Goal: Book appointment/travel/reservation

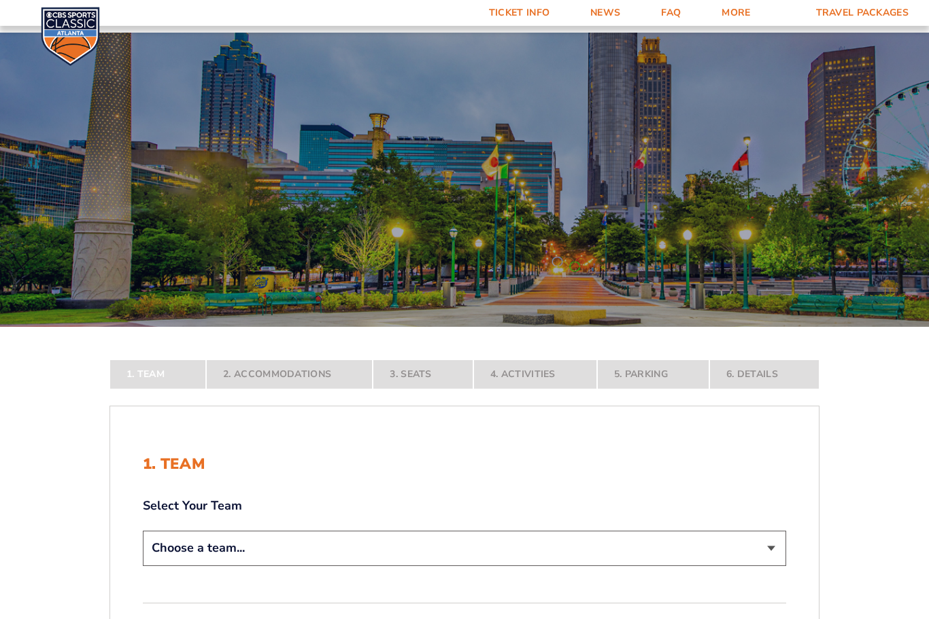
scroll to position [184, 0]
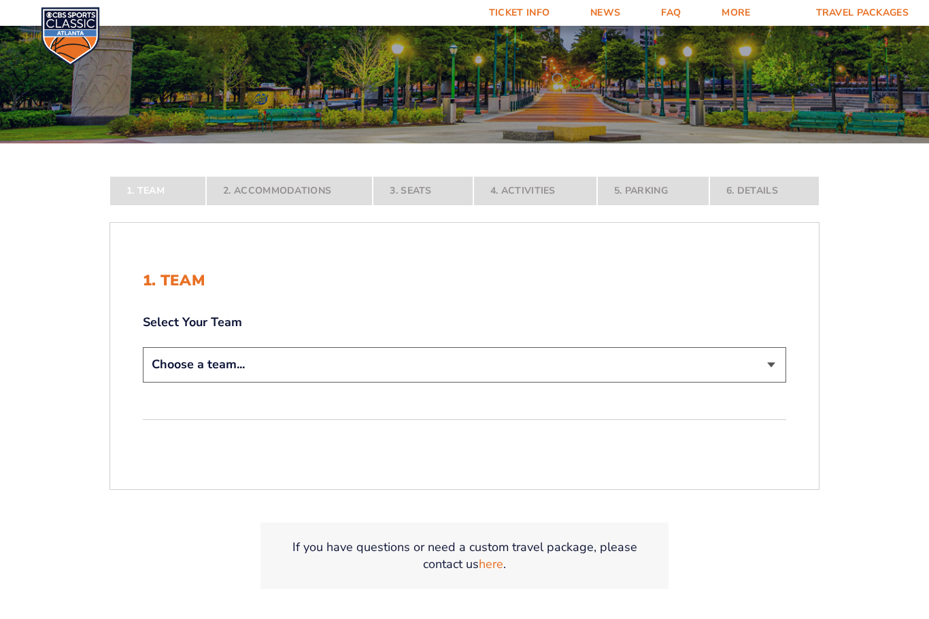
click at [777, 382] on select "Choose a team... [US_STATE] Wildcats [US_STATE] State Buckeyes [US_STATE] Tar H…" at bounding box center [464, 364] width 643 height 35
select select "12956"
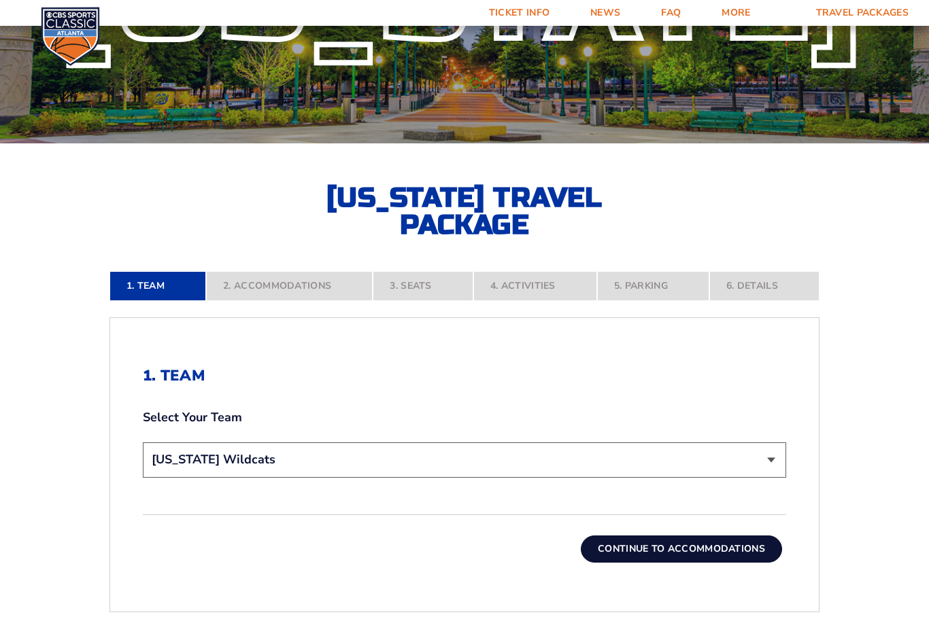
click at [718, 563] on button "Continue To Accommodations" at bounding box center [681, 549] width 201 height 27
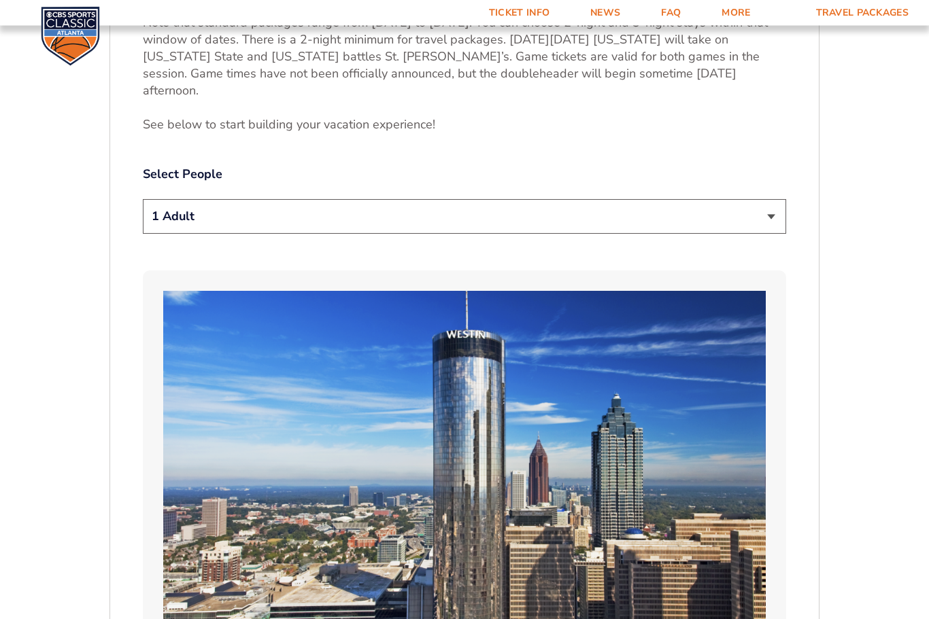
scroll to position [732, 0]
click at [770, 217] on select "1 Adult 2 Adults 3 Adults 4 Adults 2 Adults + 1 Child 2 Adults + 2 Children 2 A…" at bounding box center [464, 216] width 643 height 35
select select "2 Adults"
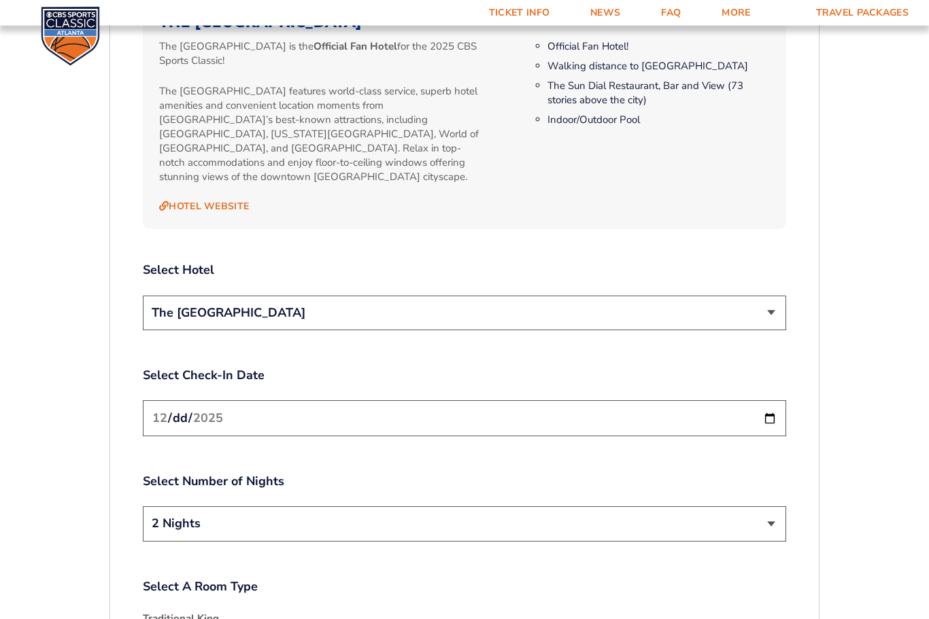
scroll to position [1510, 0]
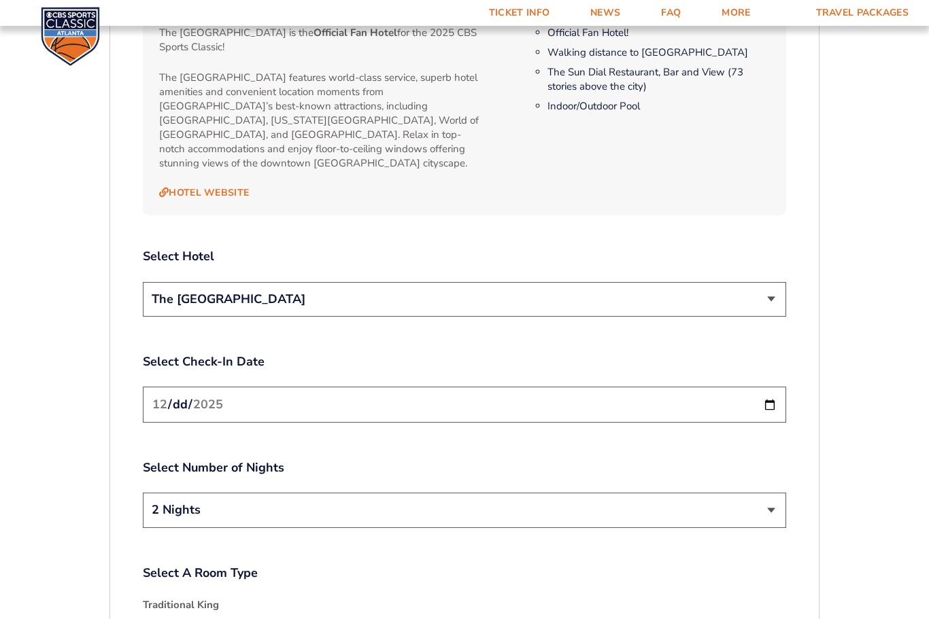
click at [774, 506] on select "2 Nights 3 Nights" at bounding box center [464, 510] width 643 height 35
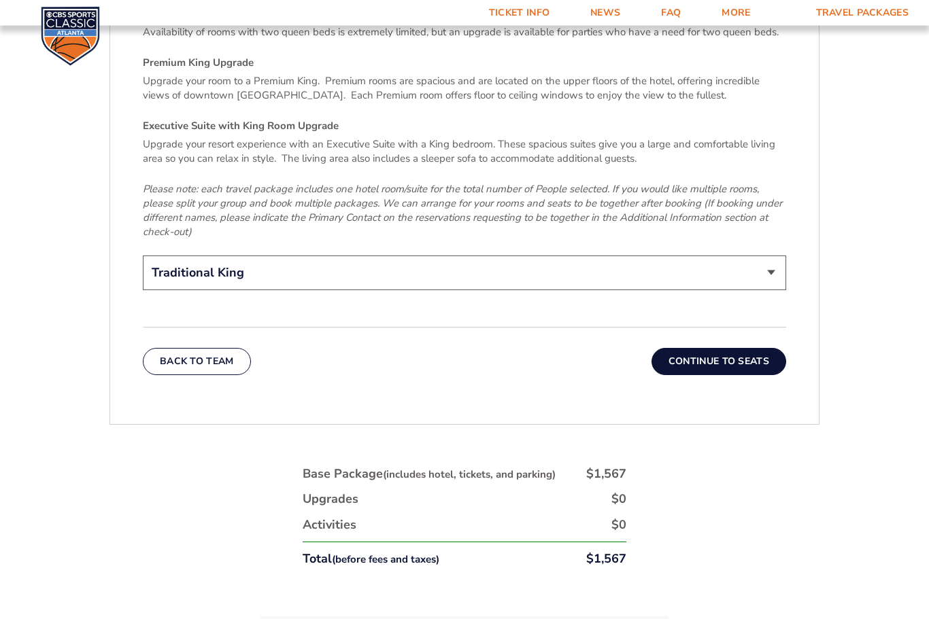
scroll to position [2165, 0]
click at [769, 348] on button "Continue To Seats" at bounding box center [718, 361] width 135 height 27
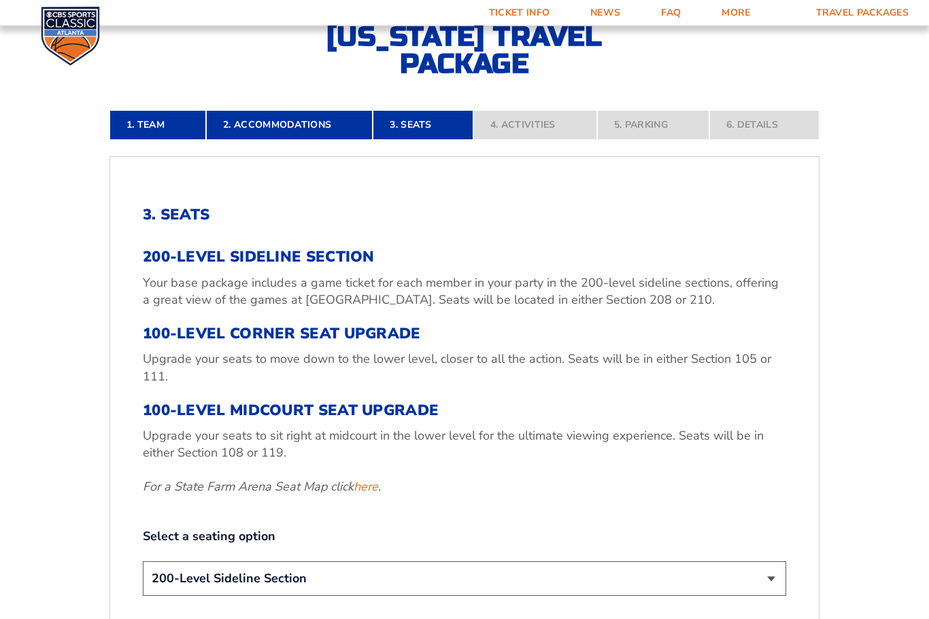
scroll to position [345, 0]
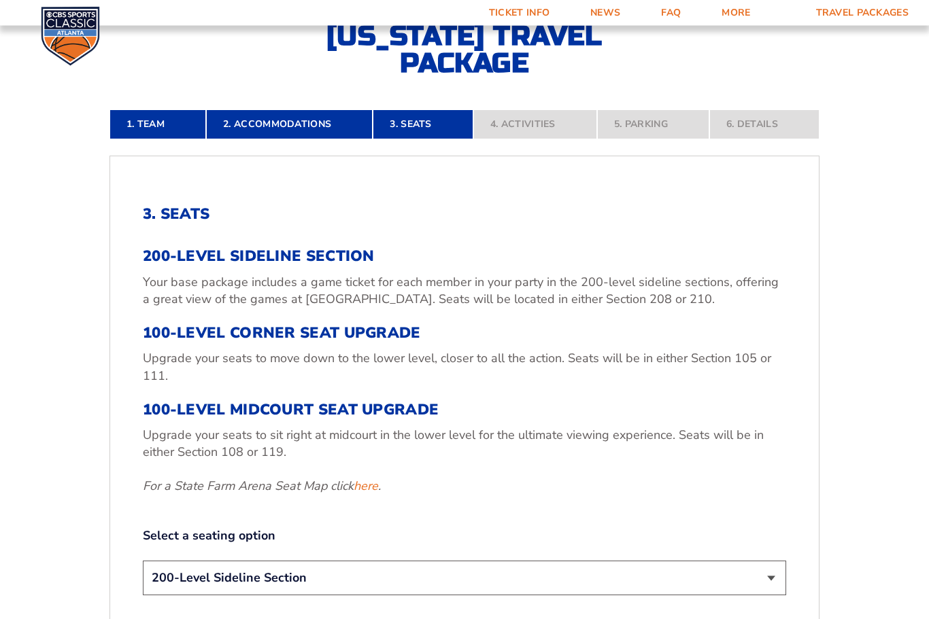
click at [370, 496] on link "here" at bounding box center [366, 487] width 24 height 17
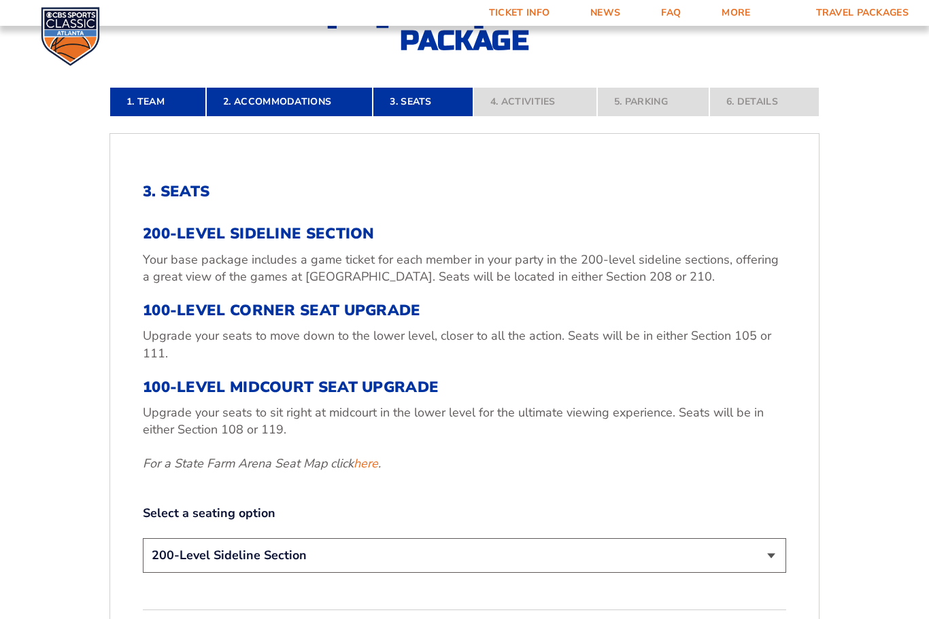
click at [774, 573] on select "200-Level Sideline Section 100-Level Corner Seat Upgrade (+$120 per person) 100…" at bounding box center [464, 556] width 643 height 35
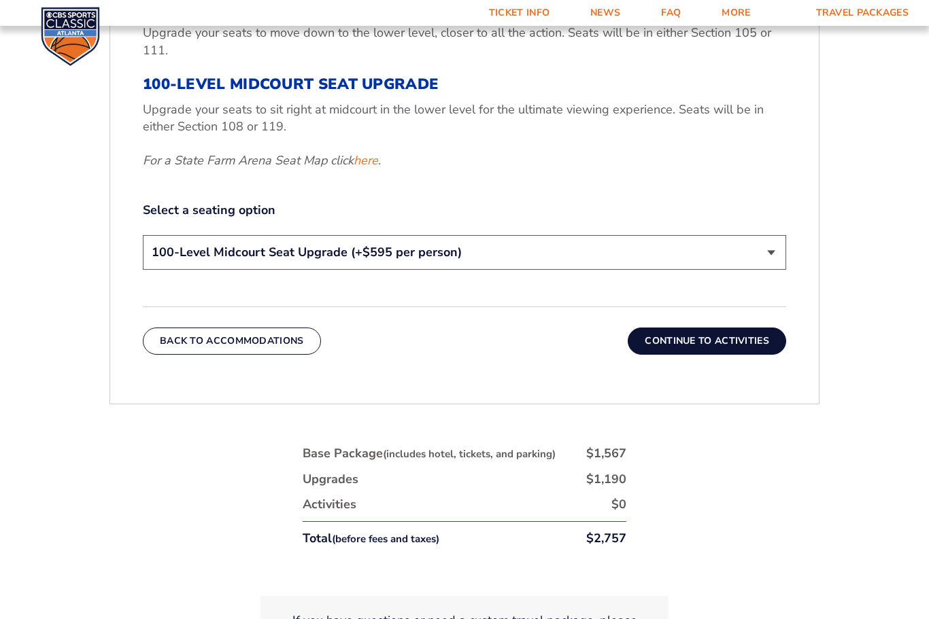
scroll to position [672, 0]
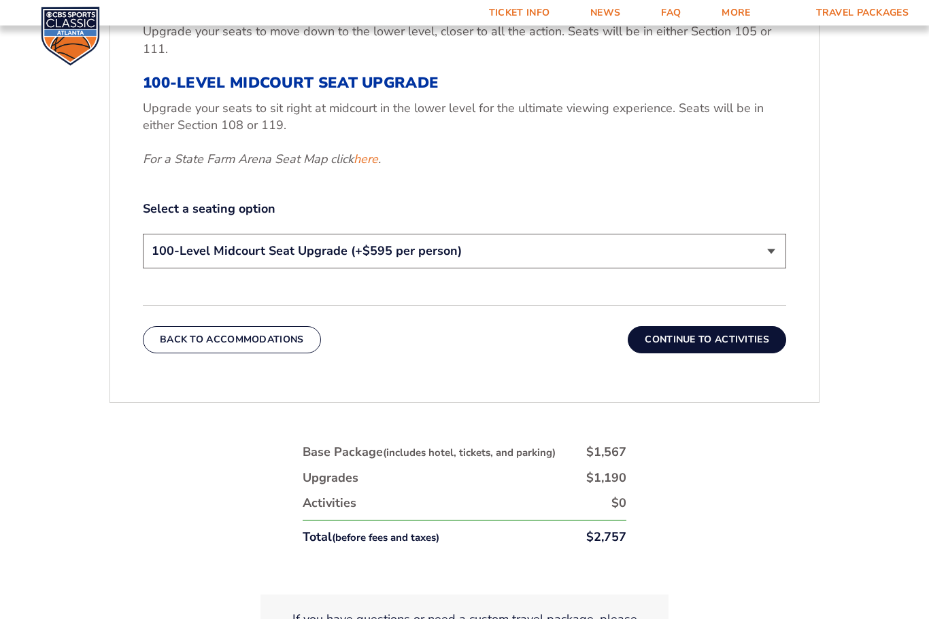
click at [765, 266] on select "200-Level Sideline Section 100-Level Corner Seat Upgrade (+$120 per person) 100…" at bounding box center [464, 252] width 643 height 35
select select "100-Level Corner Seat Upgrade"
click at [35, 442] on form "[US_STATE] [US_STATE] Travel Package [US_STATE][GEOGRAPHIC_DATA] [US_STATE] Sta…" at bounding box center [464, 27] width 929 height 1399
click at [749, 354] on button "Continue To Activities" at bounding box center [707, 339] width 158 height 27
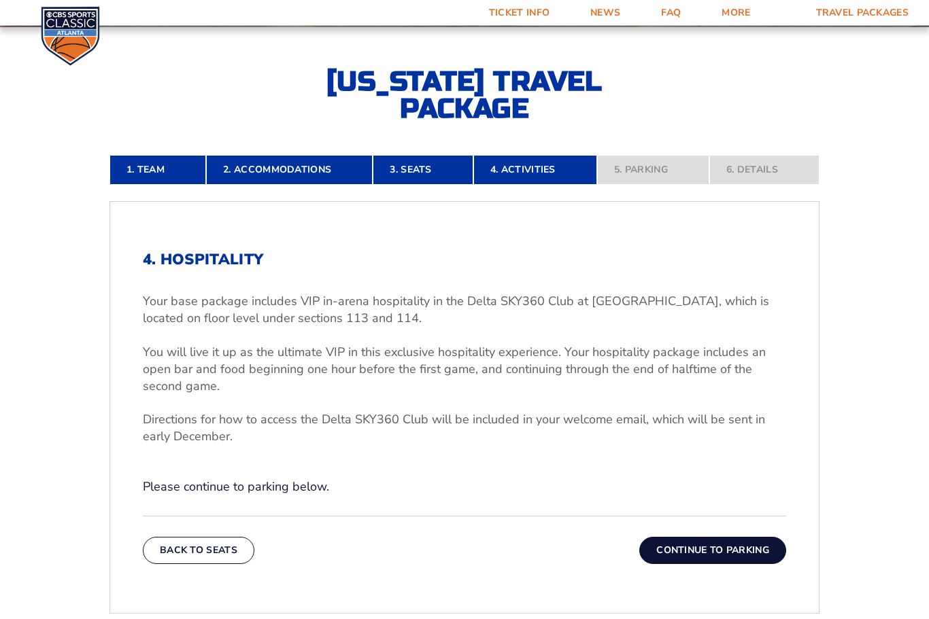
scroll to position [301, 0]
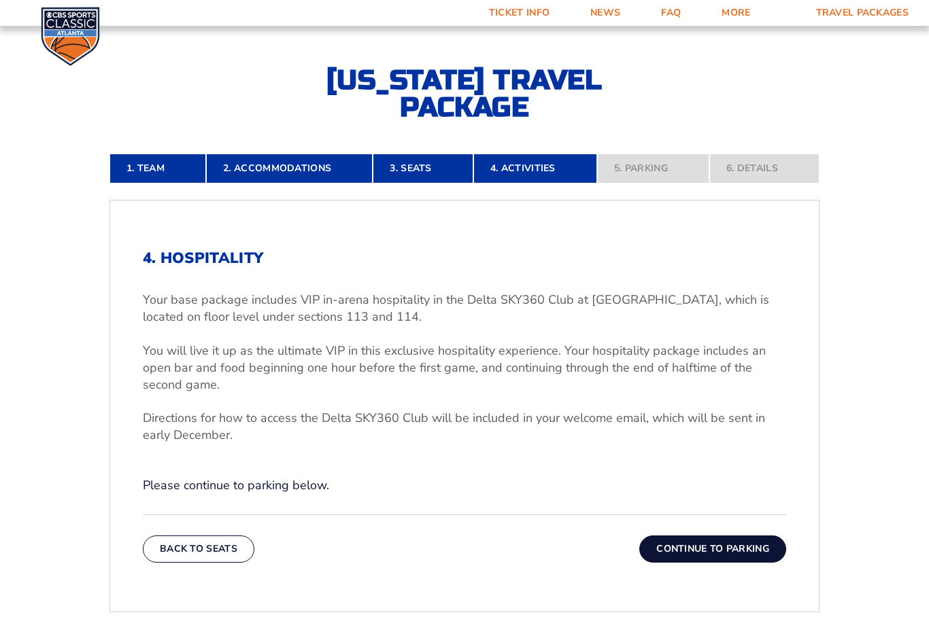
click at [411, 184] on link "3. Seats" at bounding box center [423, 169] width 100 height 30
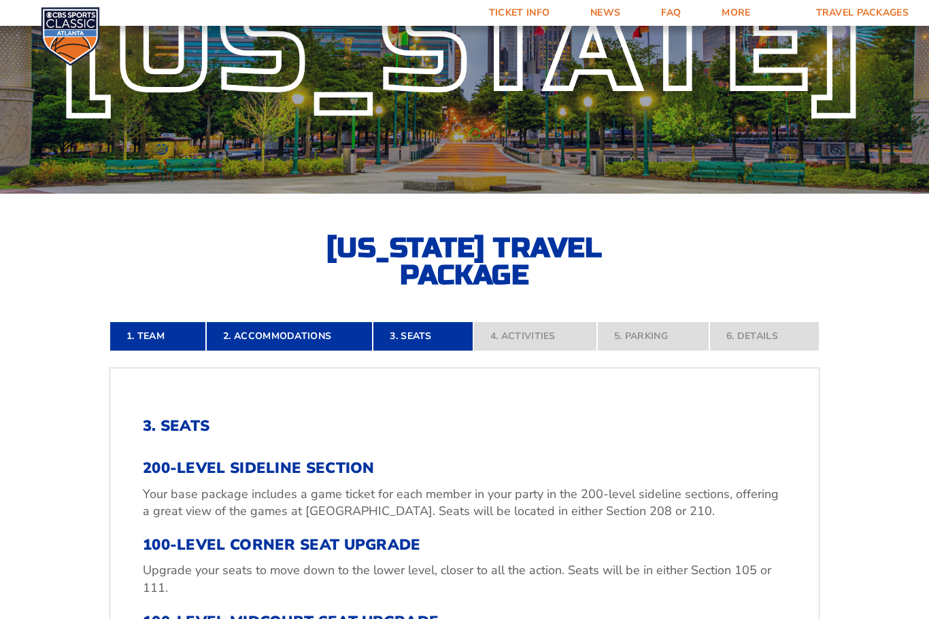
scroll to position [0, 0]
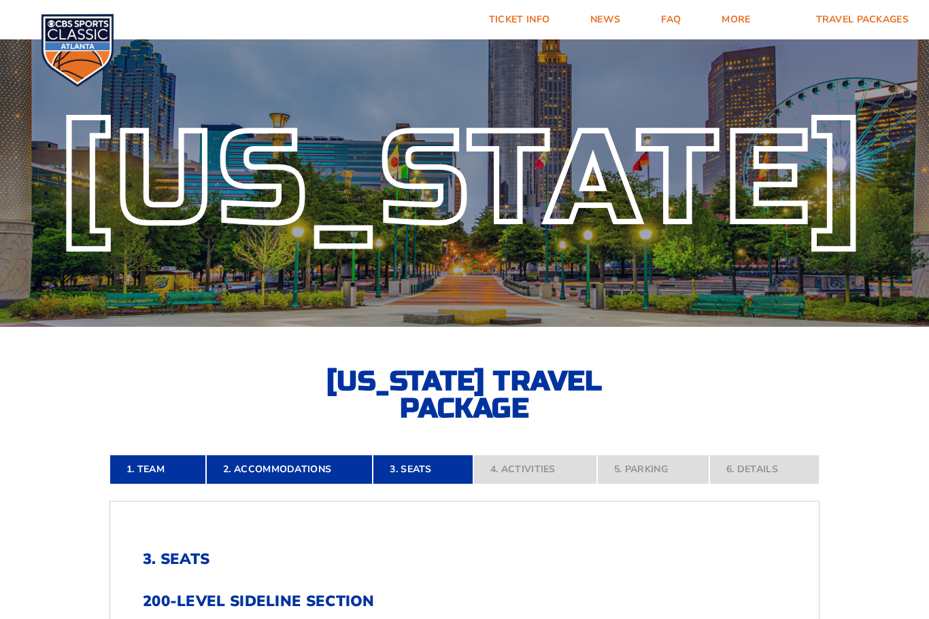
click at [109, 485] on link "1. Team" at bounding box center [157, 470] width 97 height 30
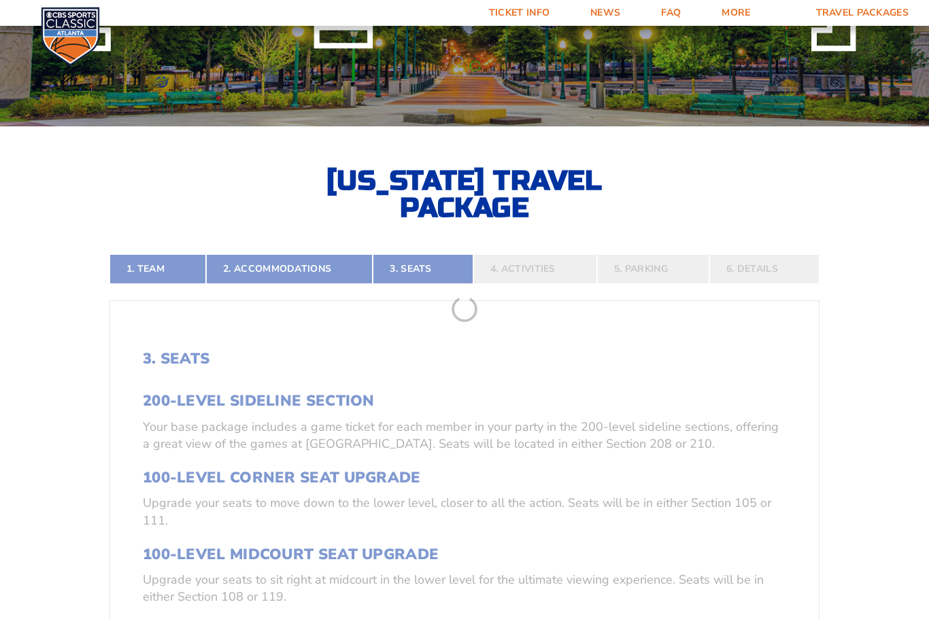
scroll to position [314, 0]
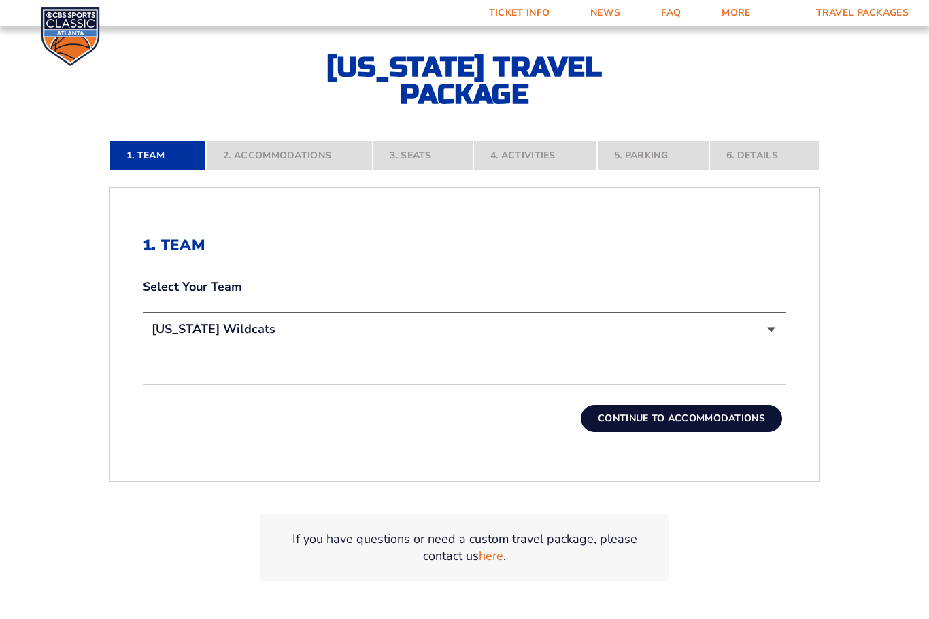
click at [772, 347] on select "Choose a team... [US_STATE] Wildcats [US_STATE] State Buckeyes [US_STATE] Tar H…" at bounding box center [464, 329] width 643 height 35
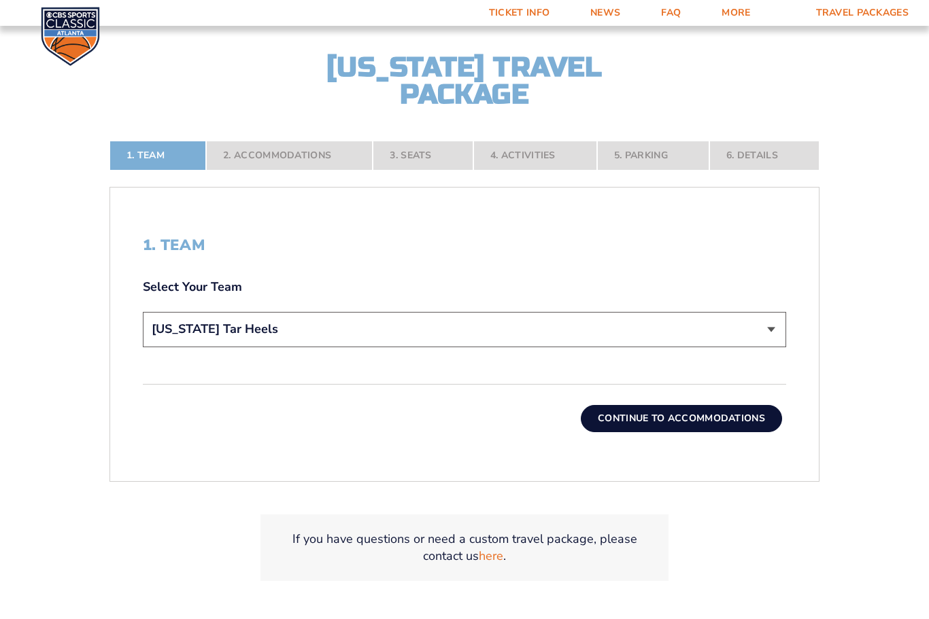
click at [743, 432] on button "Continue To Accommodations" at bounding box center [681, 418] width 201 height 27
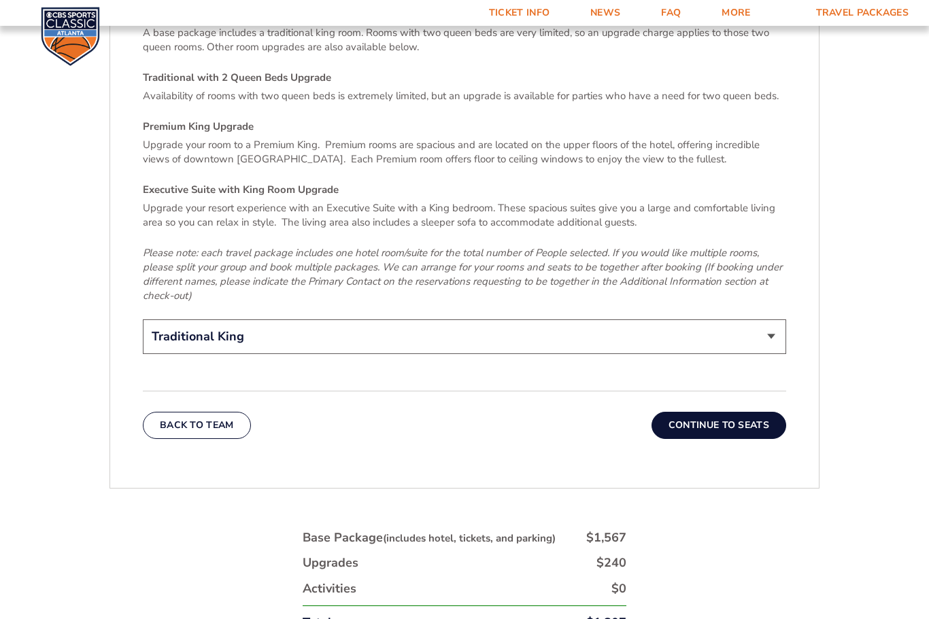
scroll to position [2106, 0]
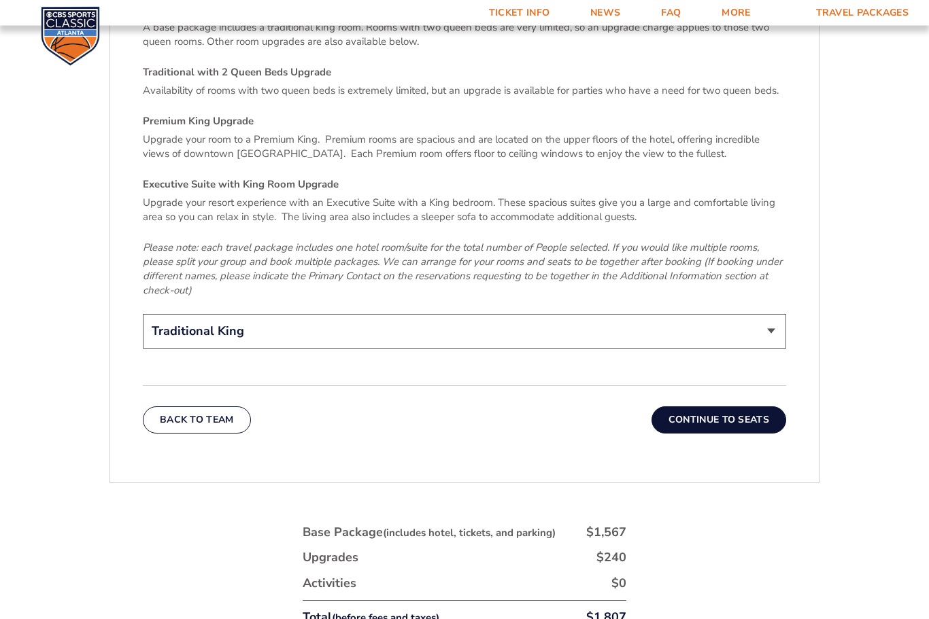
click at [751, 409] on button "Continue To Seats" at bounding box center [718, 420] width 135 height 27
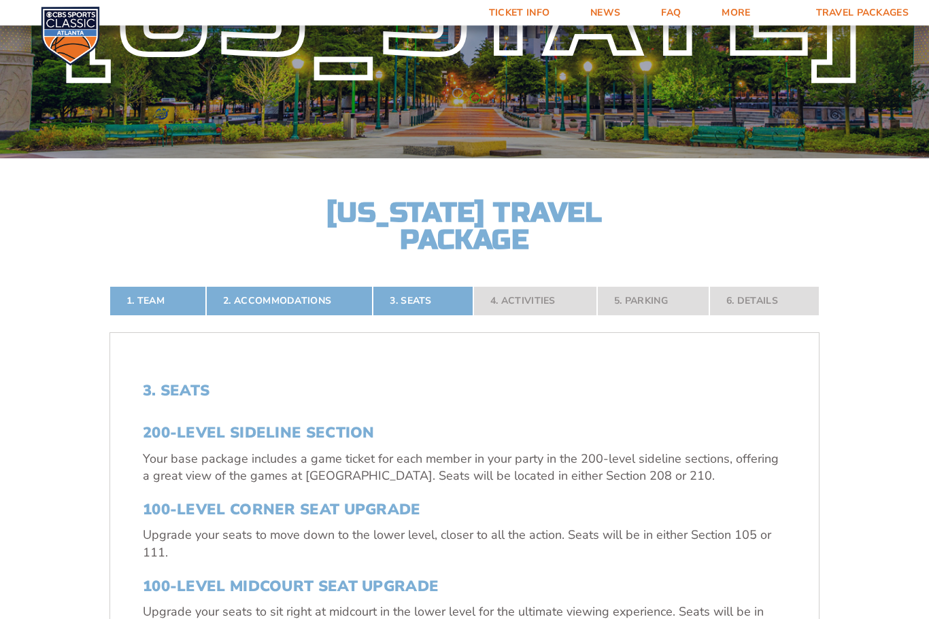
scroll to position [112, 0]
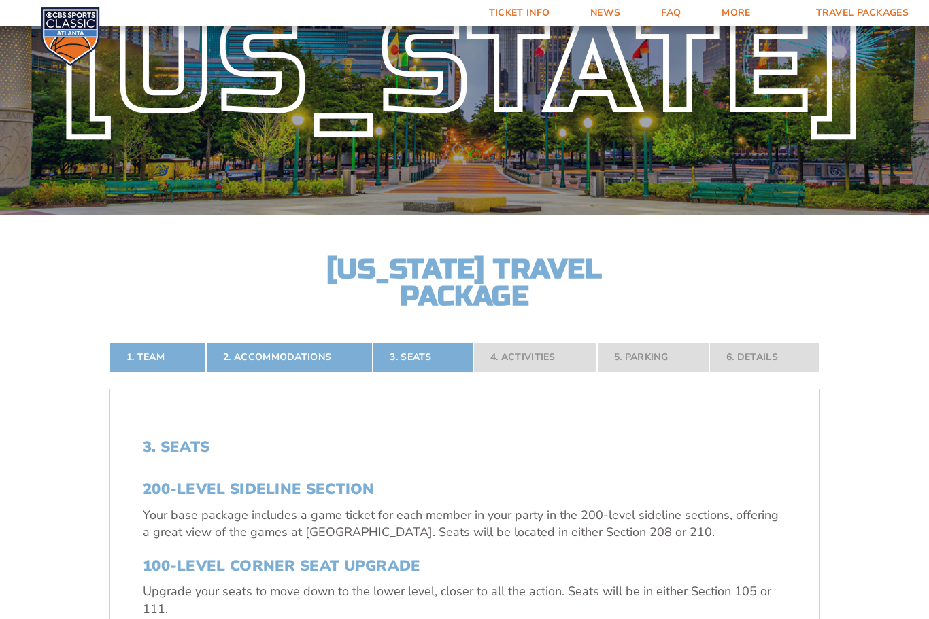
click at [151, 373] on link "1. Team" at bounding box center [157, 358] width 97 height 30
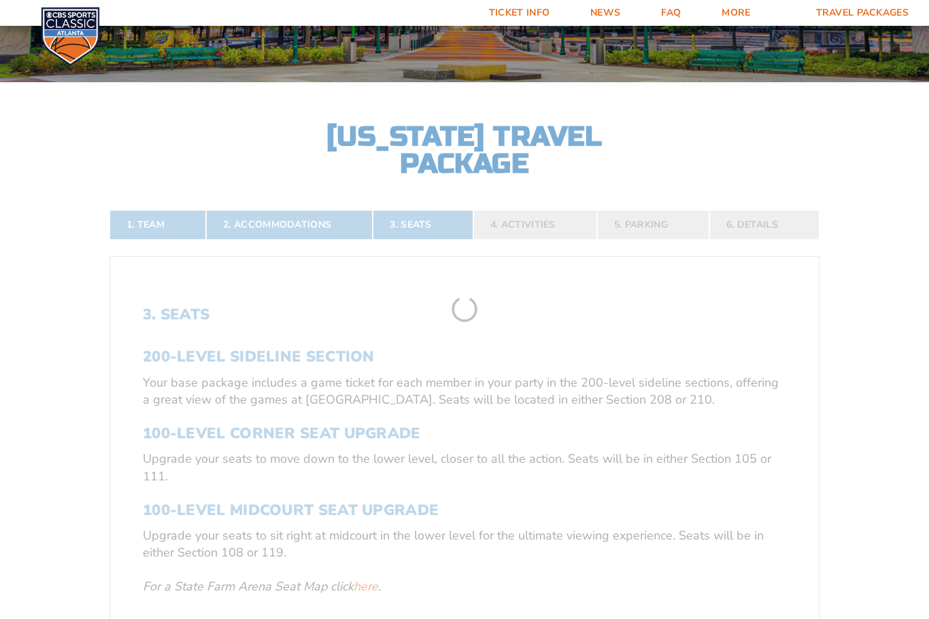
scroll to position [314, 0]
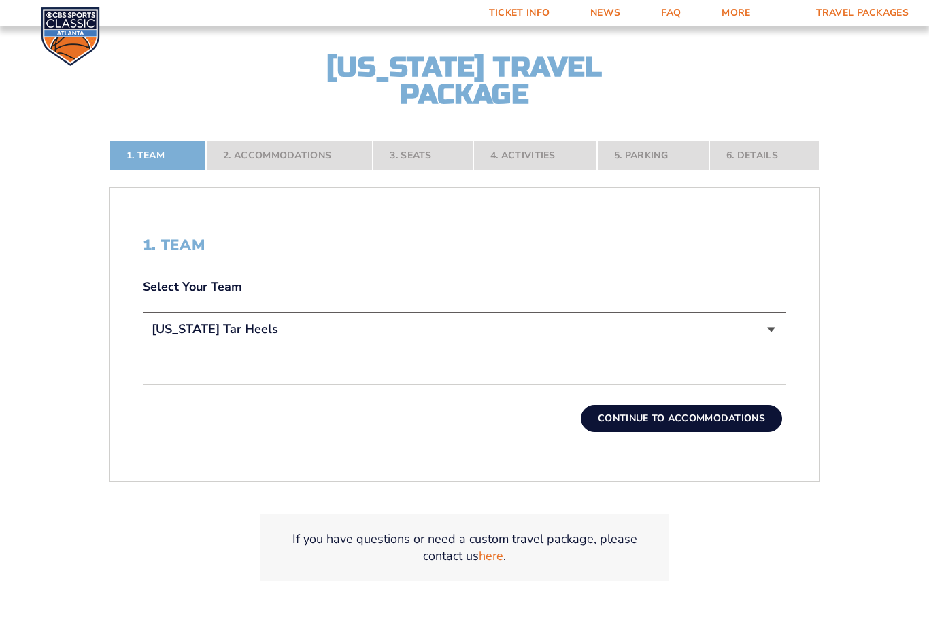
click at [774, 347] on select "Choose a team... [US_STATE] Wildcats [US_STATE] State Buckeyes [US_STATE] Tar H…" at bounding box center [464, 329] width 643 height 35
select select "12757"
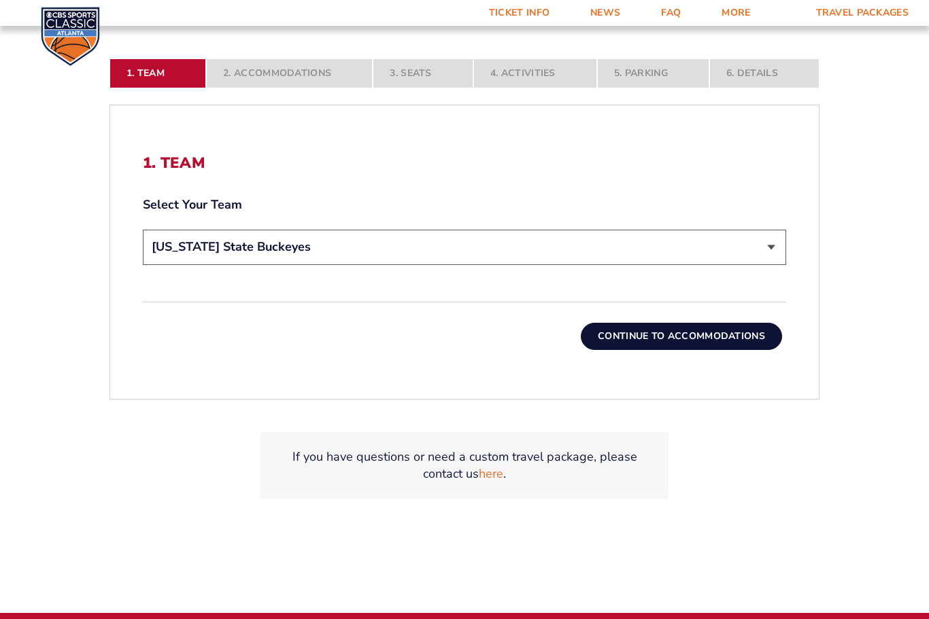
scroll to position [396, 0]
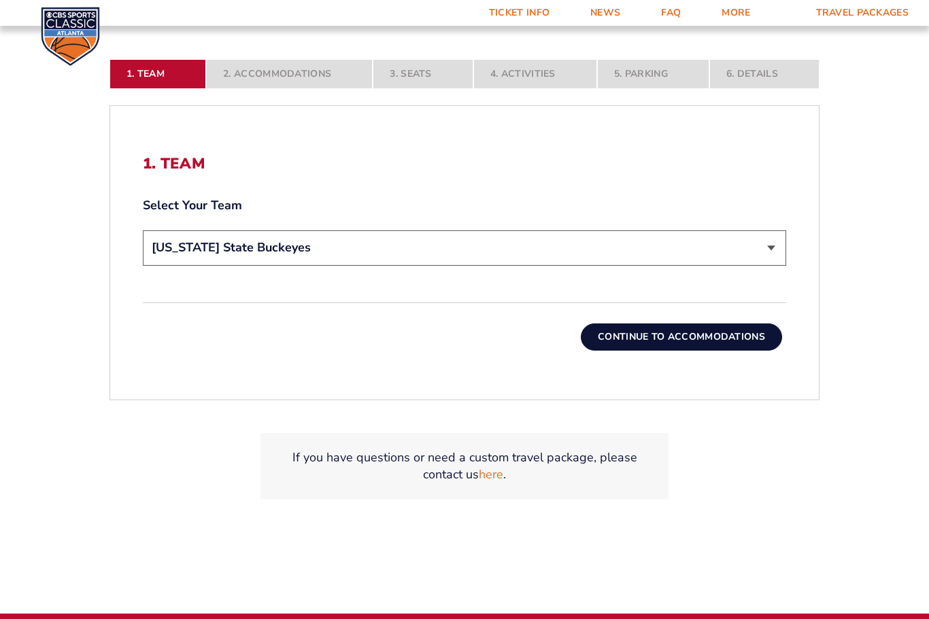
click at [728, 351] on button "Continue To Accommodations" at bounding box center [681, 337] width 201 height 27
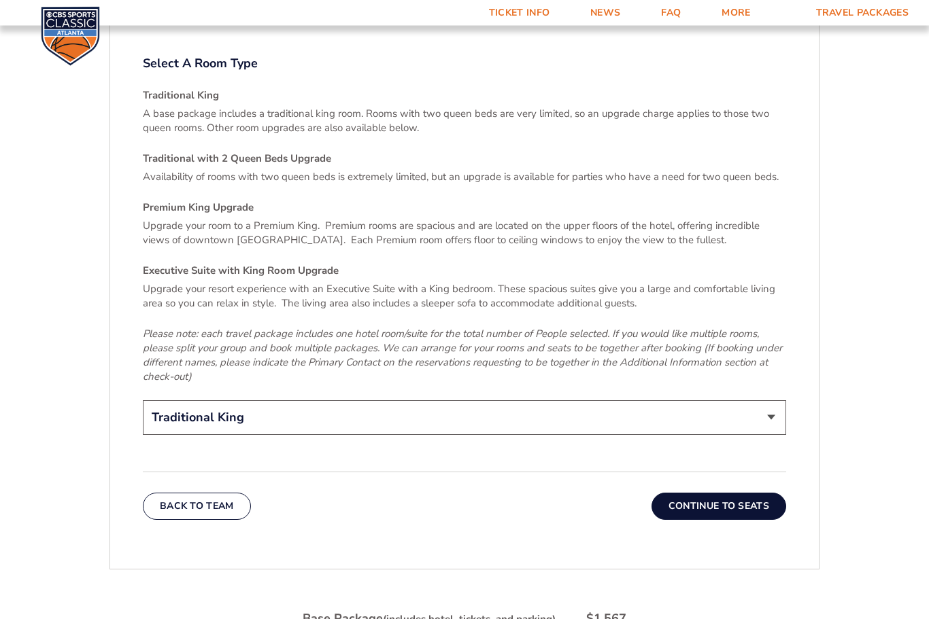
scroll to position [2039, 0]
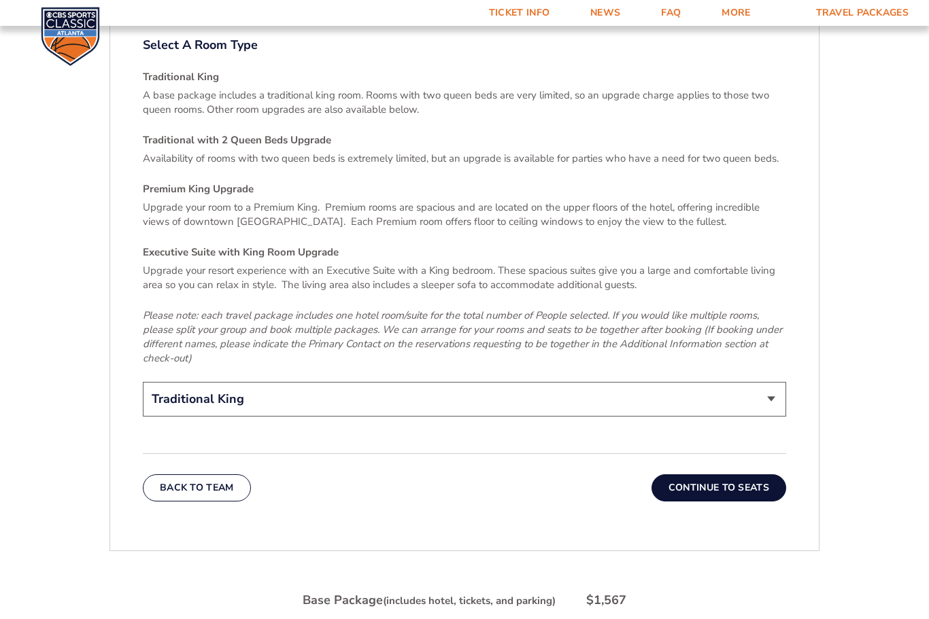
click at [748, 475] on button "Continue To Seats" at bounding box center [718, 488] width 135 height 27
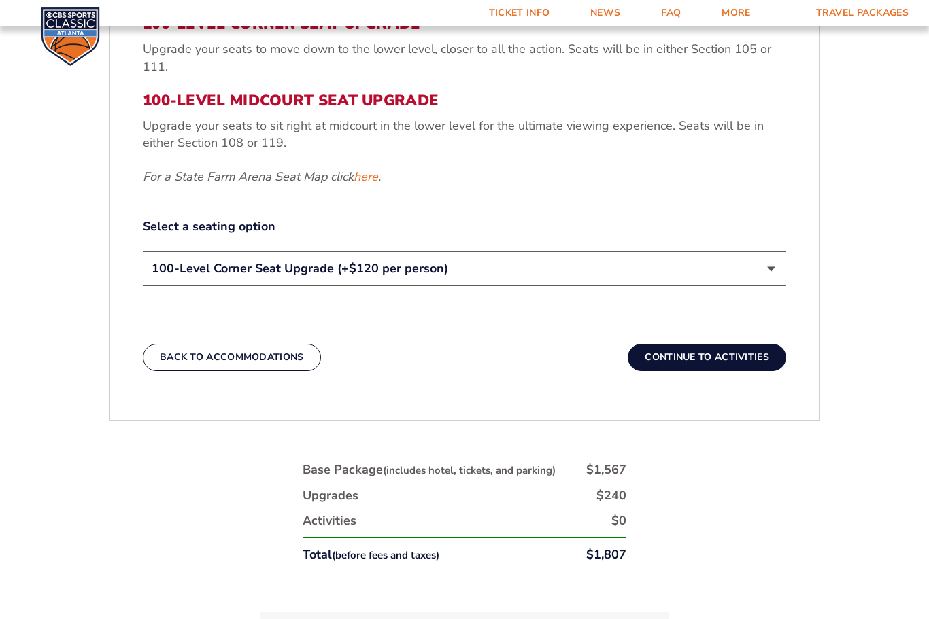
scroll to position [654, 0]
click at [769, 287] on select "200-Level Sideline Section 100-Level Corner Seat Upgrade (+$120 per person) 100…" at bounding box center [464, 269] width 643 height 35
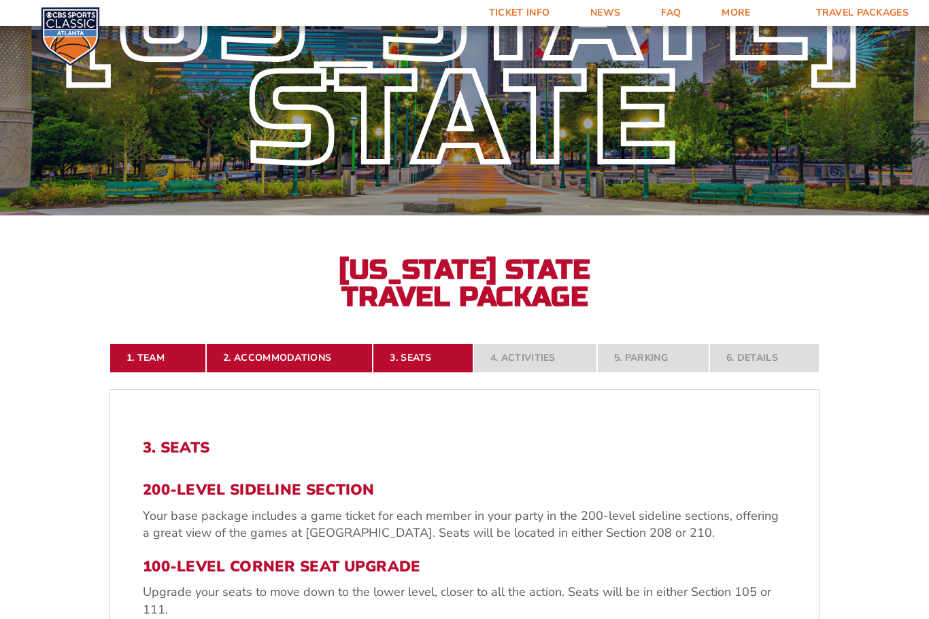
scroll to position [110, 0]
